Goal: Entertainment & Leisure: Consume media (video, audio)

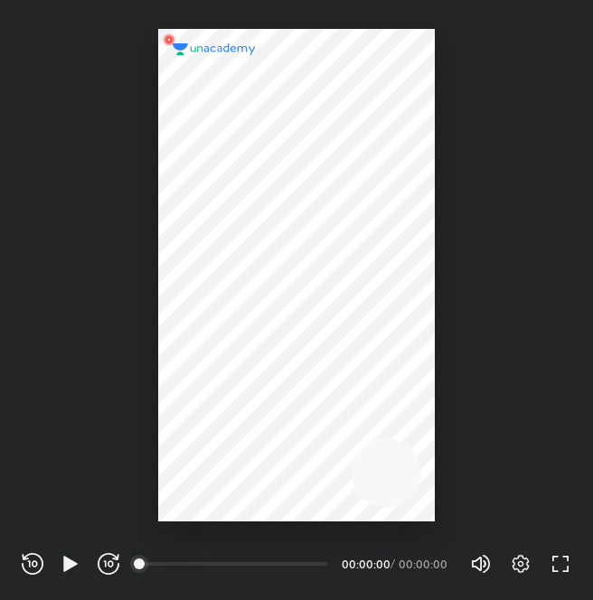
scroll to position [600, 593]
click at [61, 559] on icon "button" at bounding box center [71, 564] width 22 height 22
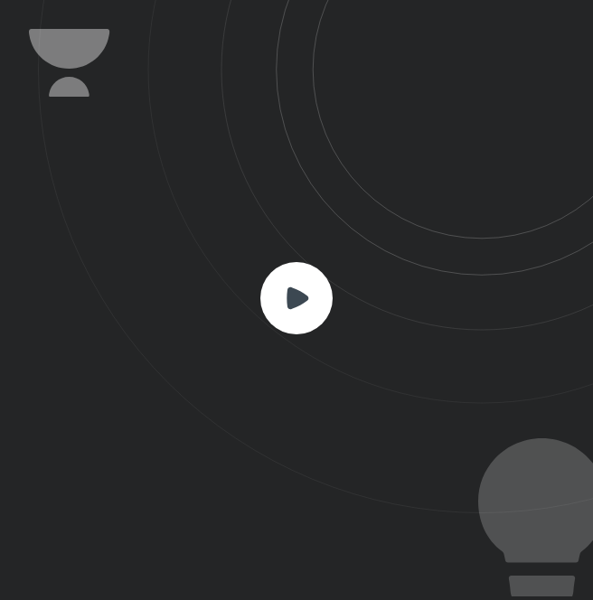
click at [327, 290] on rect at bounding box center [296, 298] width 72 height 72
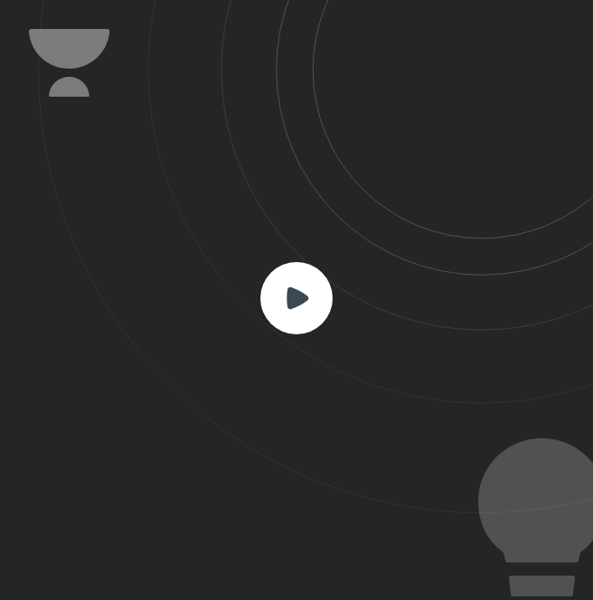
click at [327, 290] on rect at bounding box center [296, 298] width 72 height 72
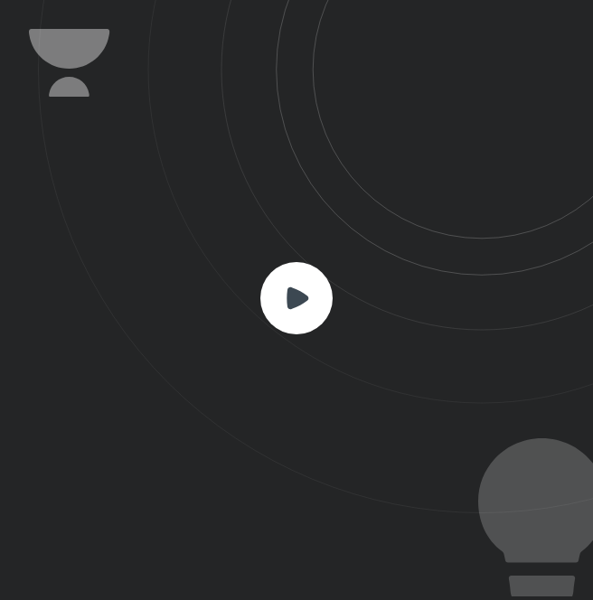
click at [327, 290] on rect at bounding box center [296, 298] width 72 height 72
click at [307, 286] on rect at bounding box center [296, 298] width 72 height 72
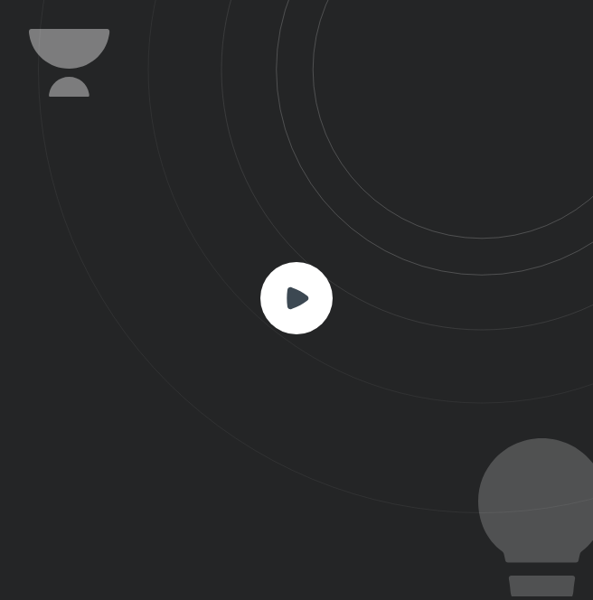
click at [307, 286] on rect at bounding box center [296, 298] width 72 height 72
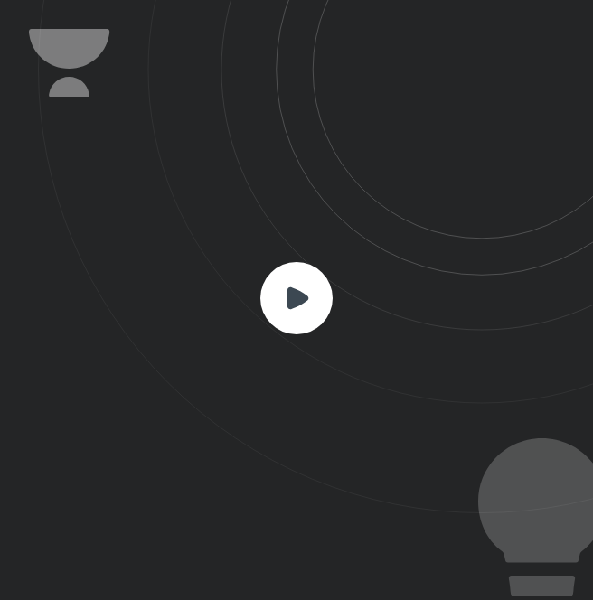
click at [307, 286] on rect at bounding box center [296, 298] width 72 height 72
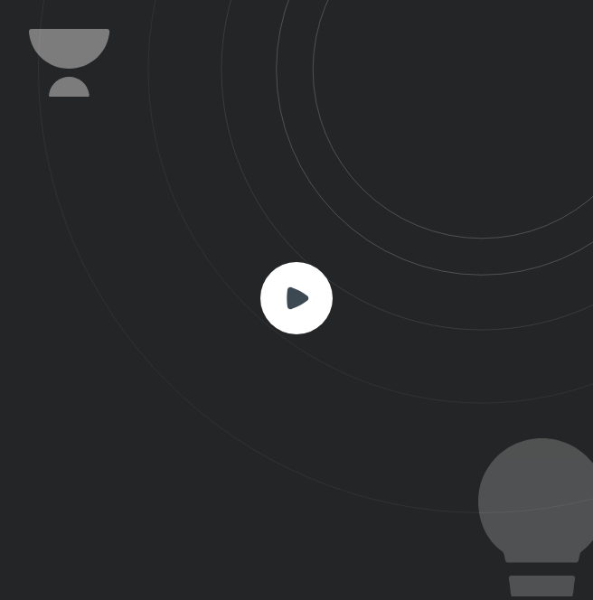
click at [307, 286] on rect at bounding box center [296, 298] width 72 height 72
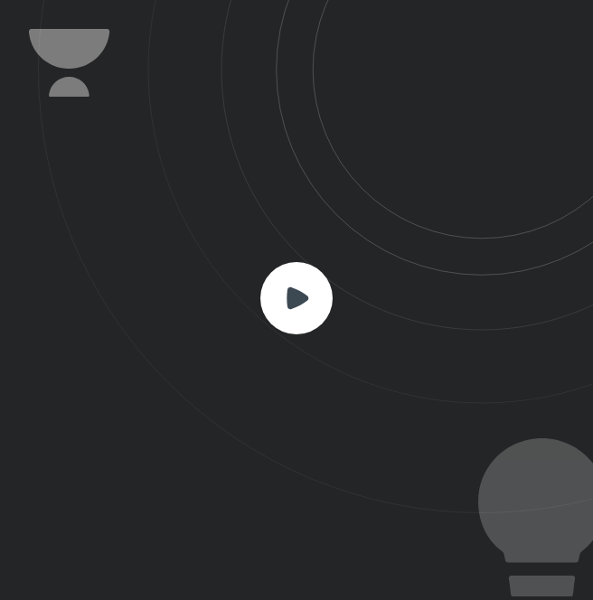
click at [307, 286] on rect at bounding box center [296, 298] width 72 height 72
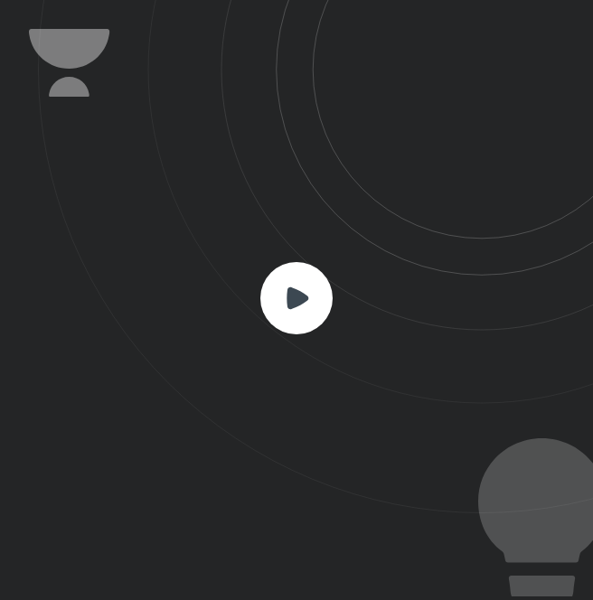
click at [307, 286] on rect at bounding box center [296, 298] width 72 height 72
click at [301, 289] on rect at bounding box center [296, 298] width 72 height 72
drag, startPoint x: 293, startPoint y: 292, endPoint x: 714, endPoint y: 263, distance: 422.1
click at [592, 0] on html "CONNECTING TO 's CLASS REWIND (J) PLAY (K) FORWARD (L) 00:00 00:00:00 / 00:00:0…" at bounding box center [296, 0] width 593 height 0
